Goal: Task Accomplishment & Management: Use online tool/utility

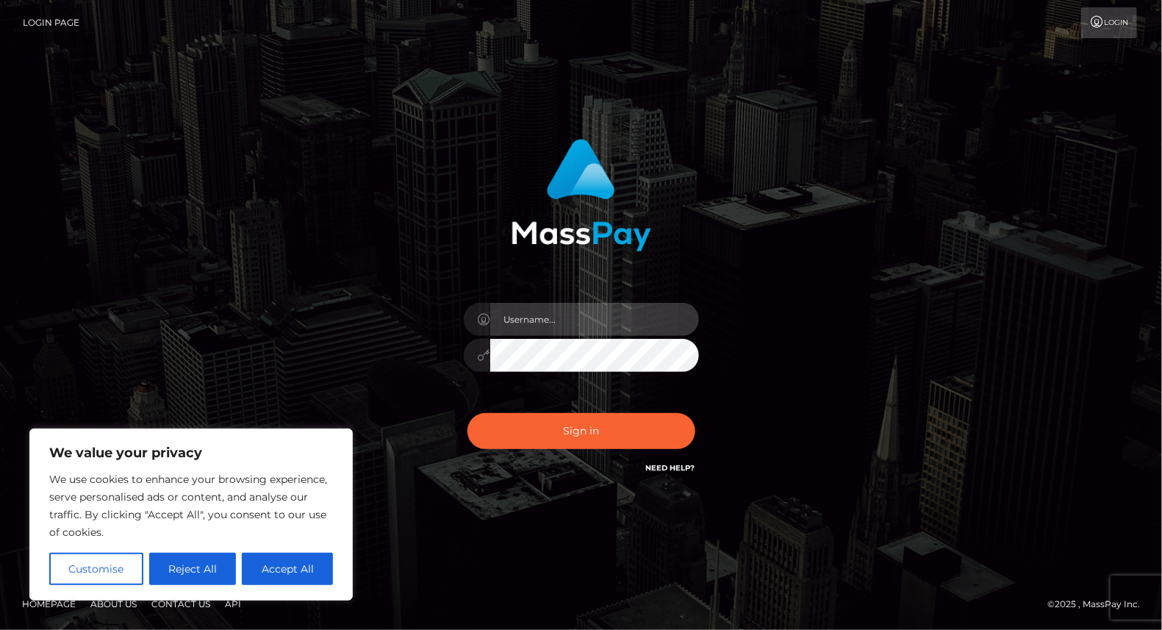
click at [534, 318] on input "text" at bounding box center [594, 319] width 209 height 33
type input "yjoshi"
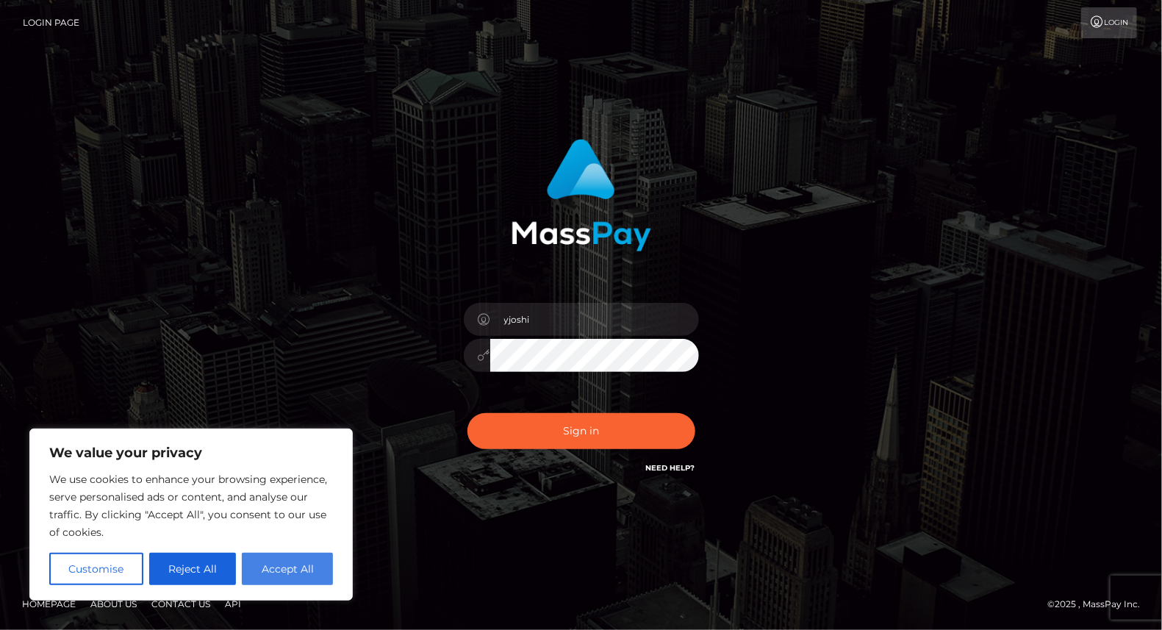
click at [309, 563] on button "Accept All" at bounding box center [287, 569] width 91 height 32
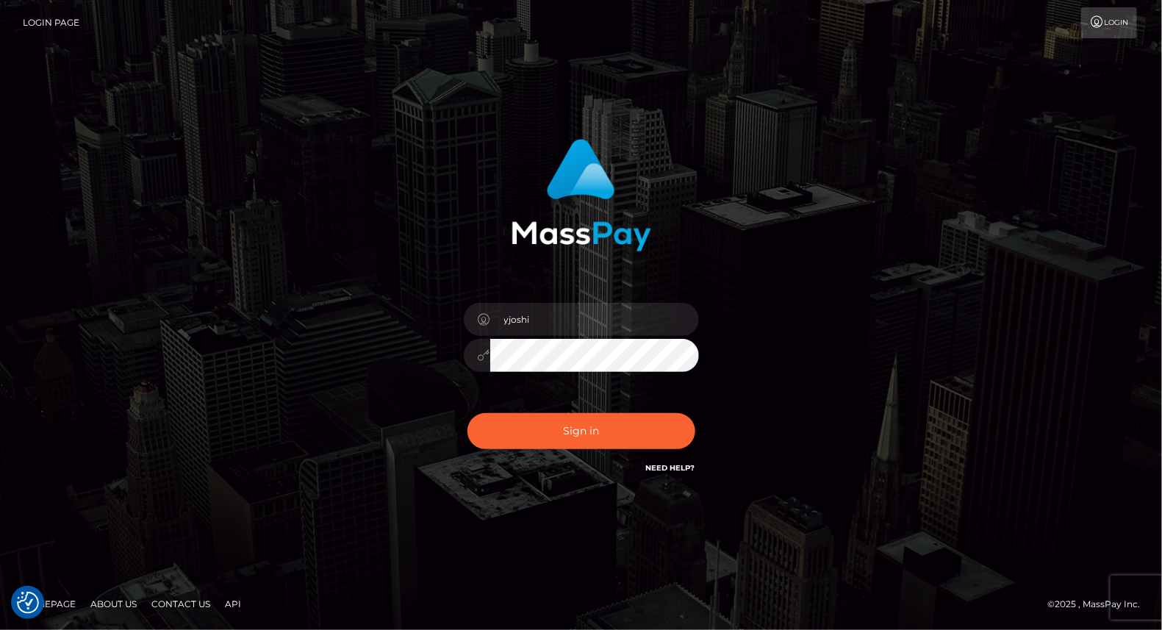
checkbox input "true"
click at [585, 437] on button "Sign in" at bounding box center [582, 431] width 228 height 36
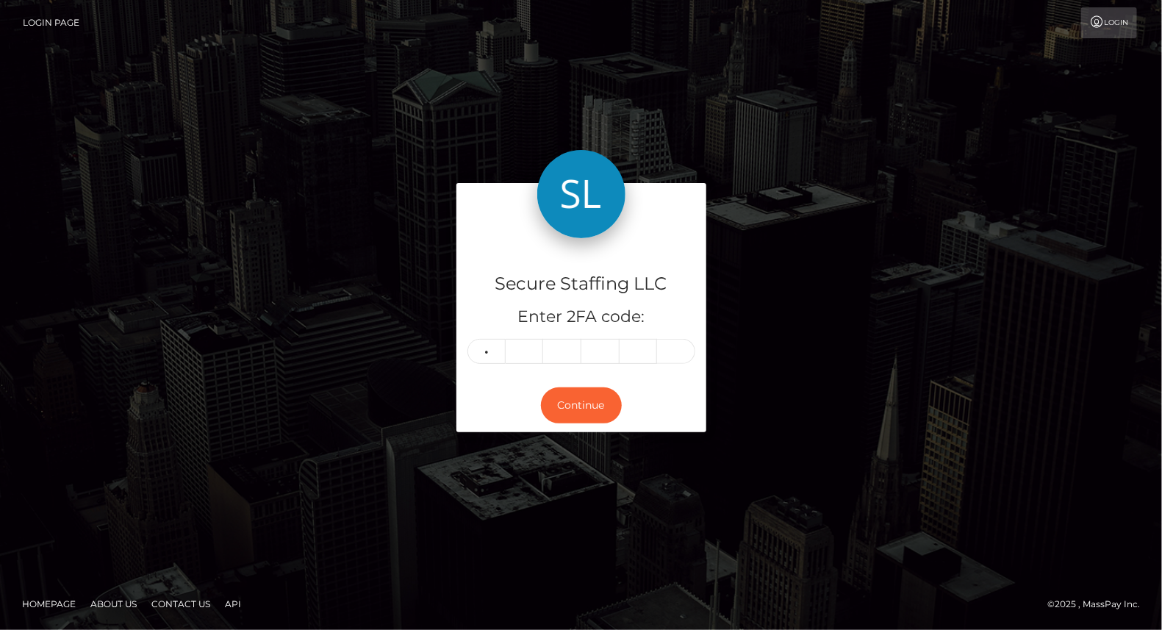
type input "2"
type input "1"
type input "2"
type input "9"
type input "8"
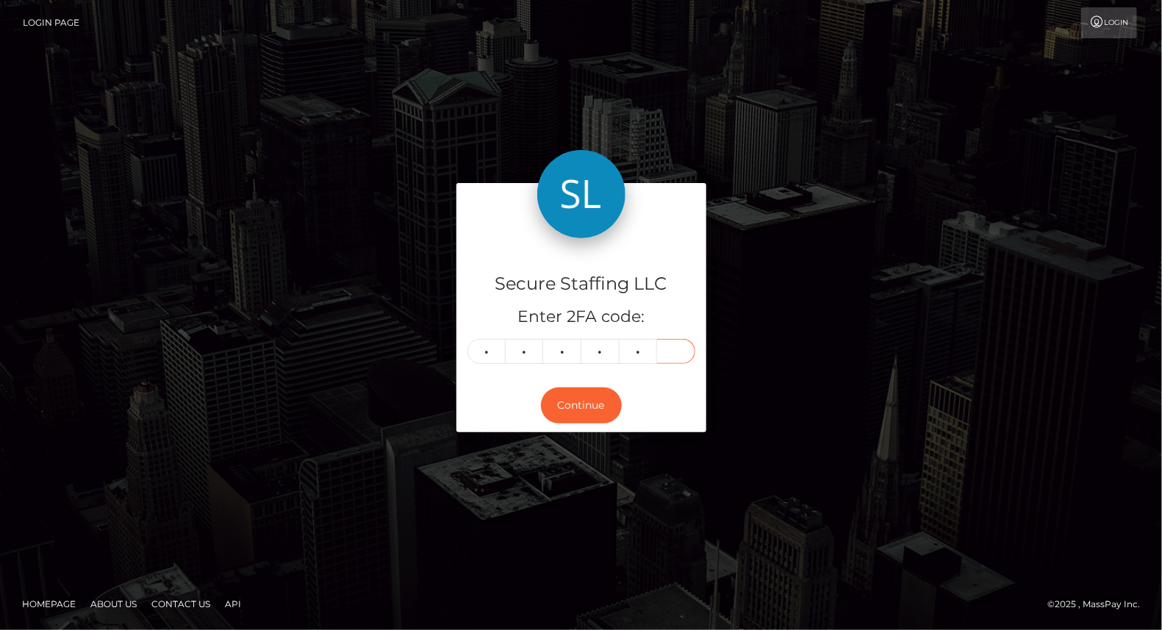
type input "5"
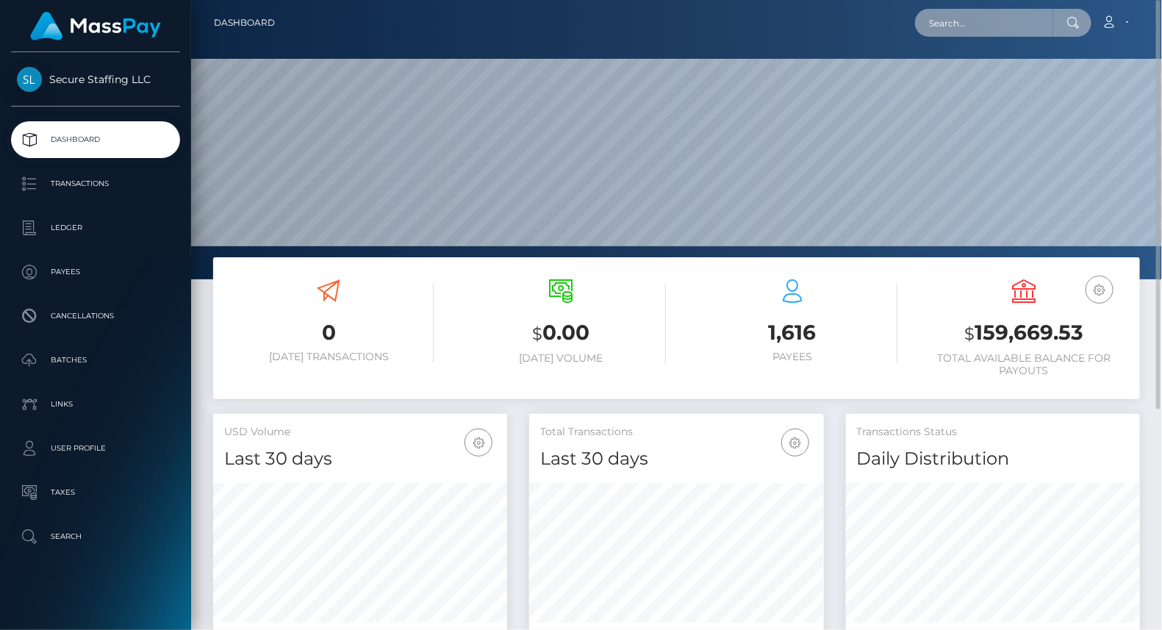
click at [974, 19] on input "text" at bounding box center [984, 23] width 138 height 28
paste input "Panelor444@gmail.com"
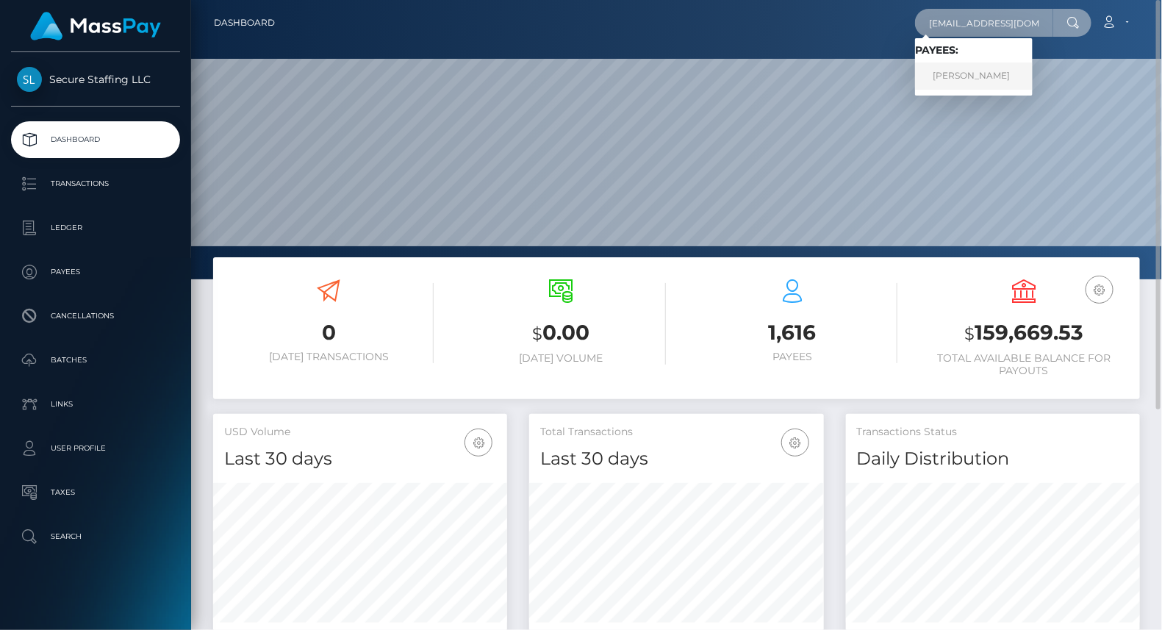
type input "Panelor444@gmail.com"
click at [1018, 77] on link "ALEXANDRA VASILEVNA GAEVA" at bounding box center [974, 75] width 118 height 27
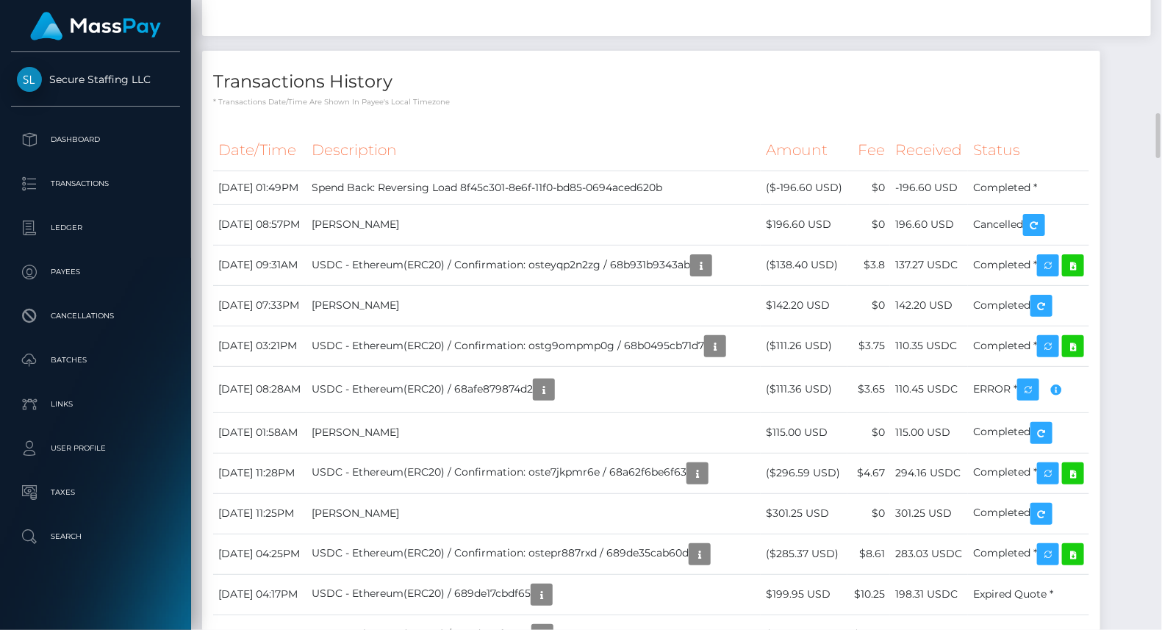
scroll to position [1664, 0]
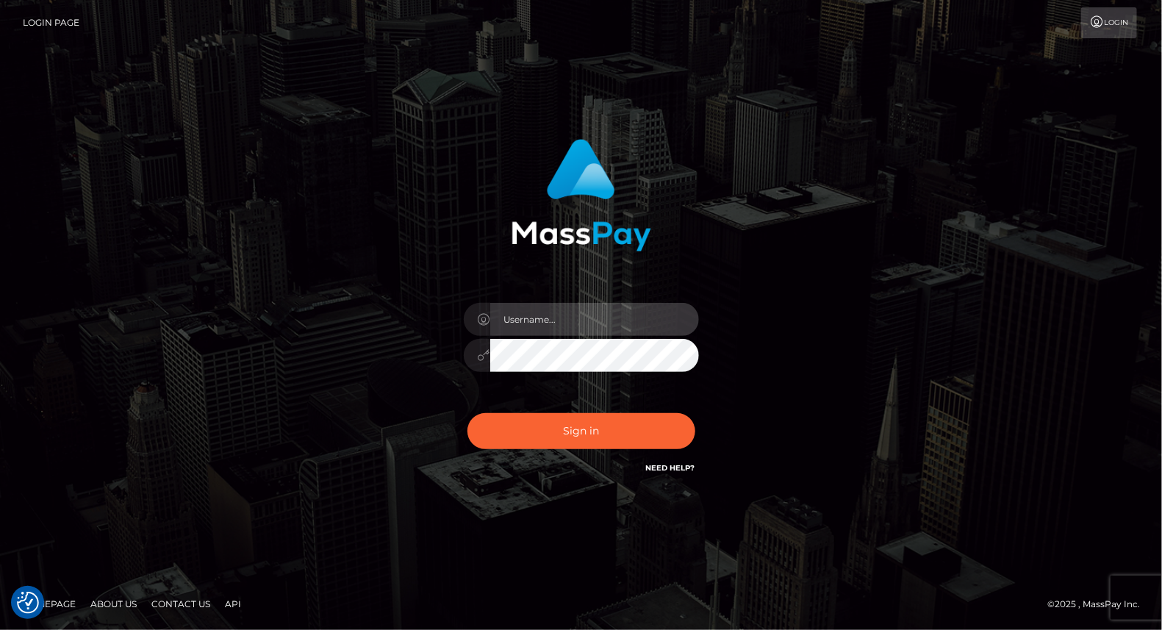
click at [558, 321] on input "text" at bounding box center [594, 319] width 209 height 33
type input "yjoshi"
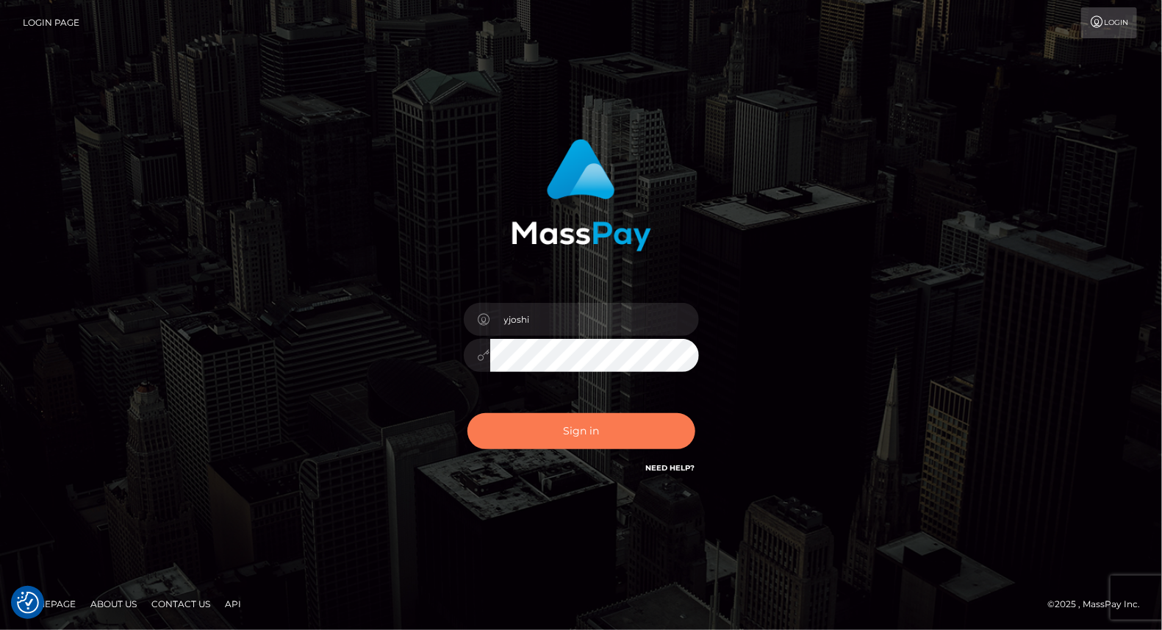
click at [620, 429] on button "Sign in" at bounding box center [582, 431] width 228 height 36
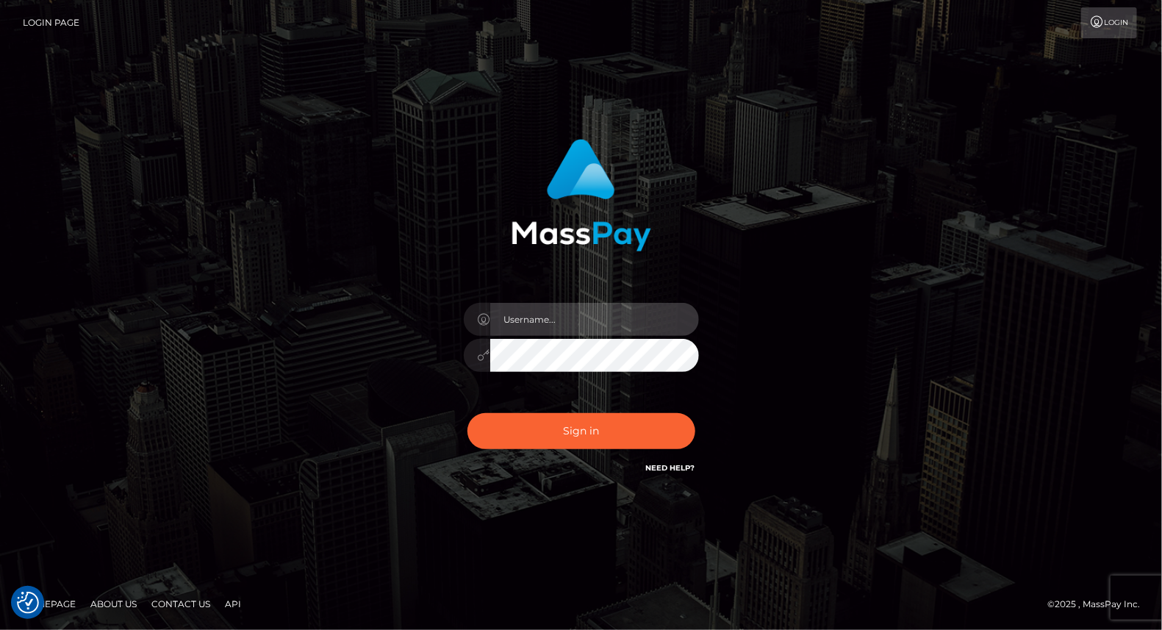
click at [560, 304] on input "text" at bounding box center [594, 319] width 209 height 33
type input "yjoshi"
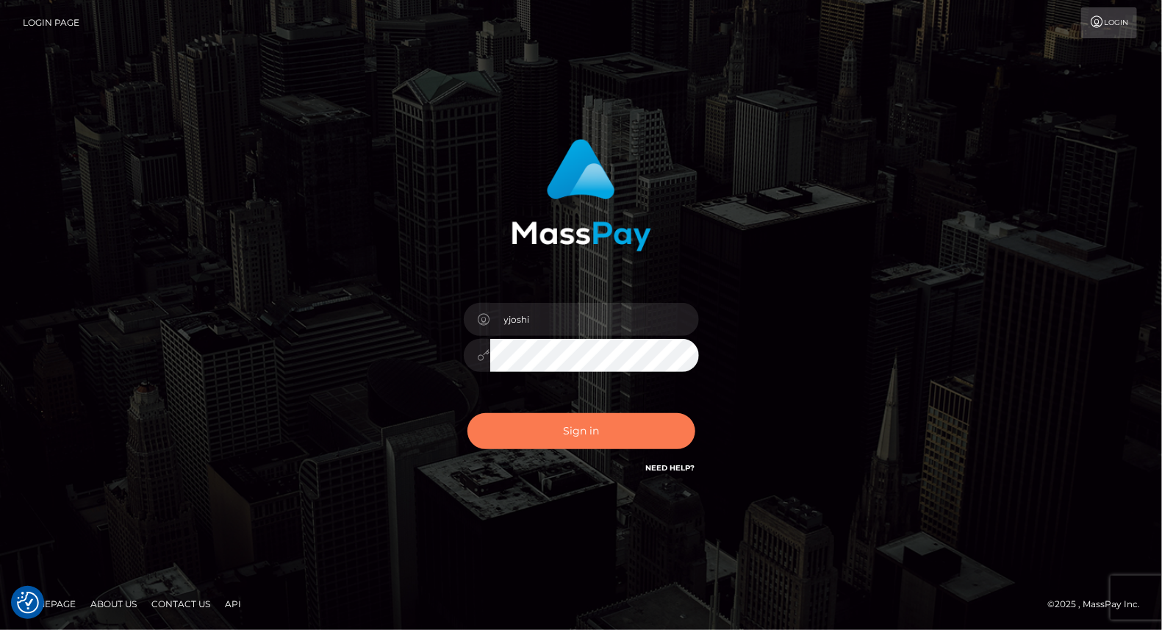
click at [587, 431] on button "Sign in" at bounding box center [582, 431] width 228 height 36
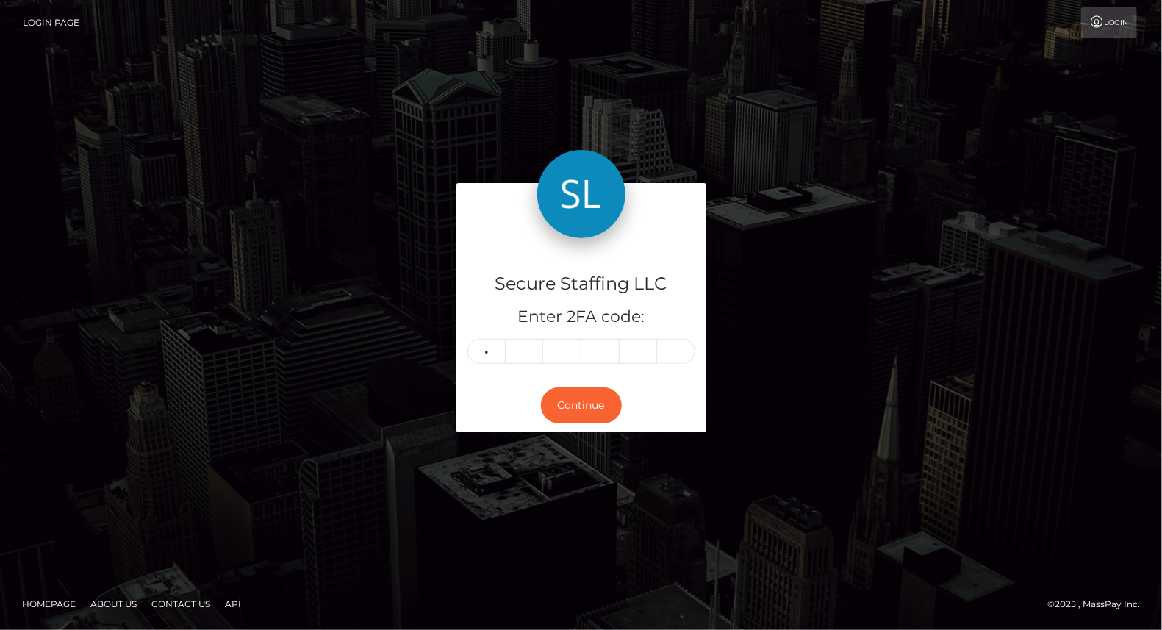
type input "0"
type input "5"
type input "3"
type input "8"
type input "4"
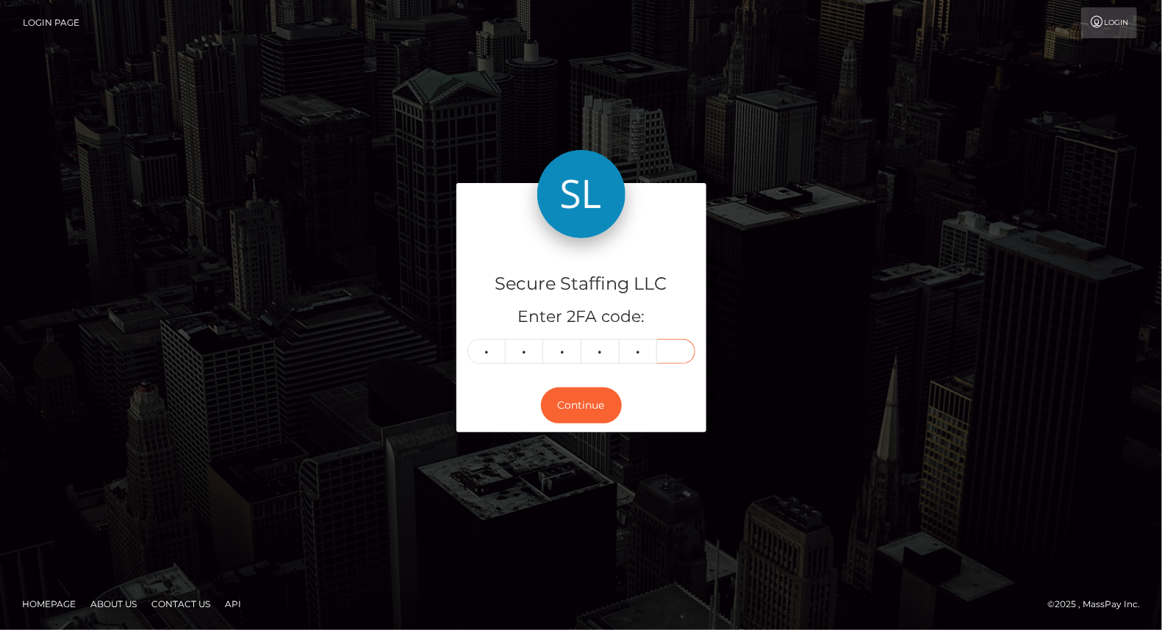
type input "3"
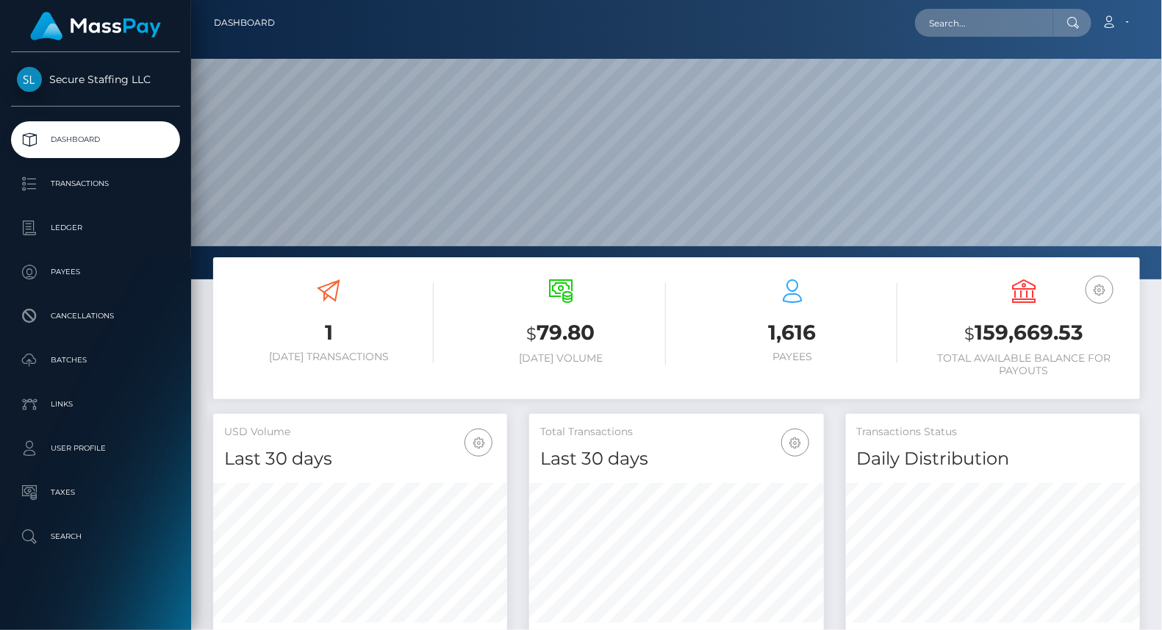
scroll to position [260, 294]
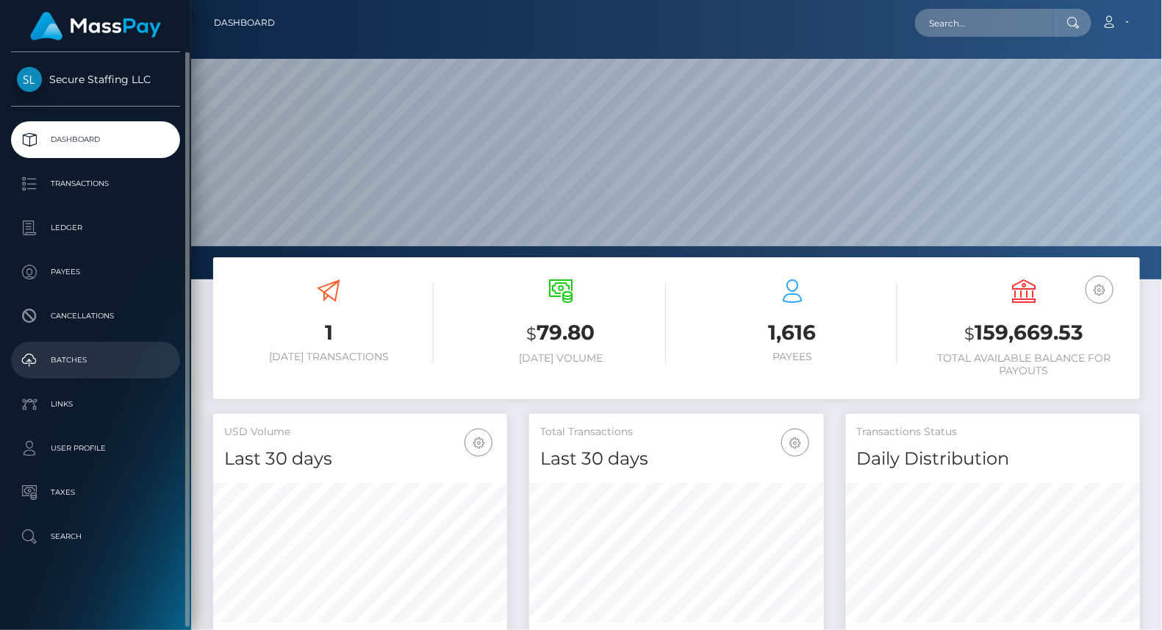
click at [104, 352] on p "Batches" at bounding box center [95, 360] width 157 height 22
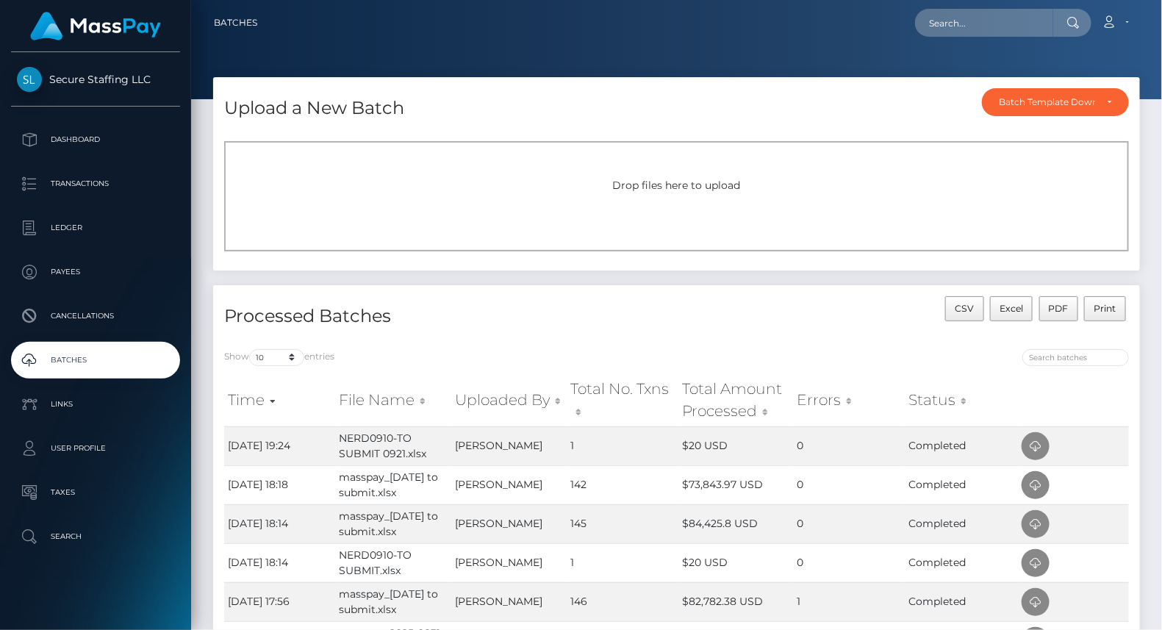
click at [646, 185] on span "Drop files here to upload" at bounding box center [677, 185] width 128 height 13
click at [1040, 440] on icon at bounding box center [1036, 446] width 18 height 18
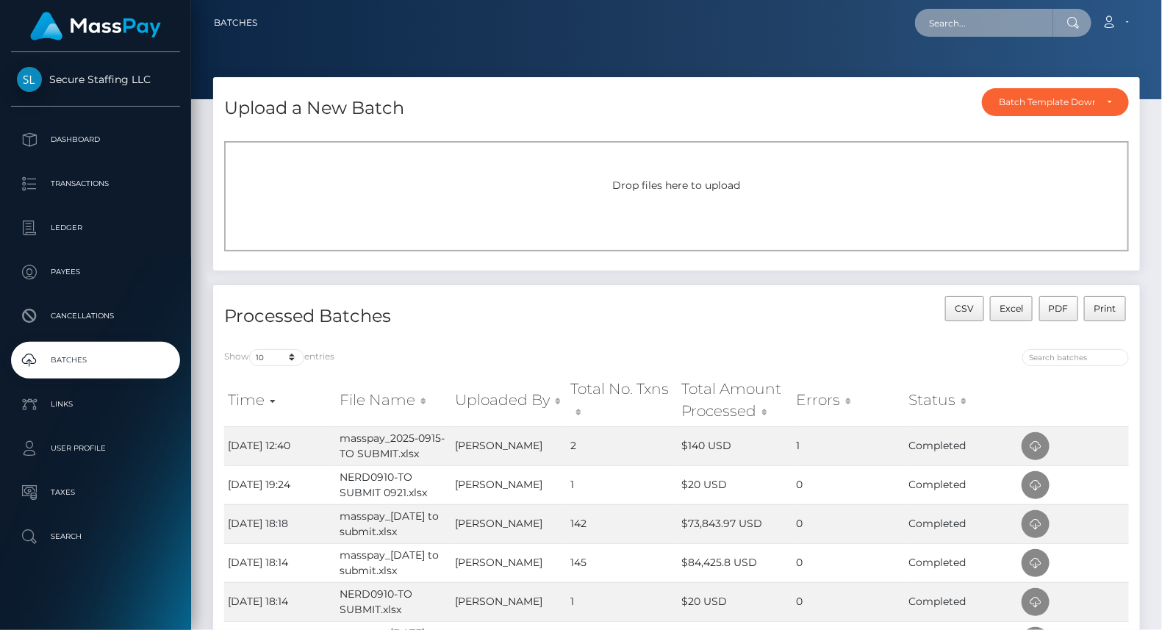
click at [957, 24] on input "text" at bounding box center [984, 23] width 138 height 28
paste input "[EMAIL_ADDRESS][DOMAIN_NAME]"
type input "b"
